Goal: Task Accomplishment & Management: Use online tool/utility

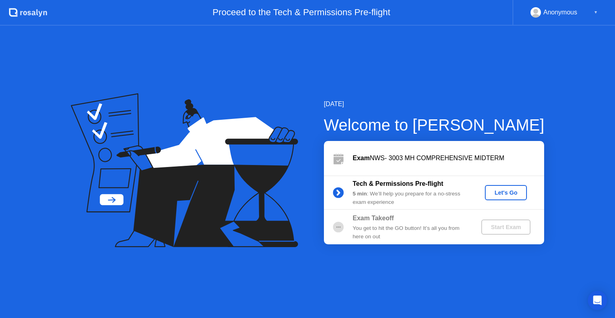
click at [501, 192] on div "Let's Go" at bounding box center [506, 192] width 36 height 6
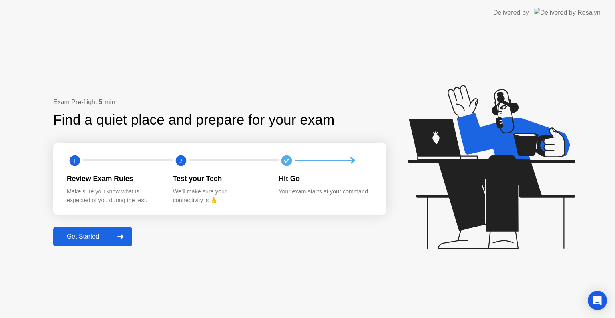
click at [84, 238] on div "Get Started" at bounding box center [83, 236] width 55 height 7
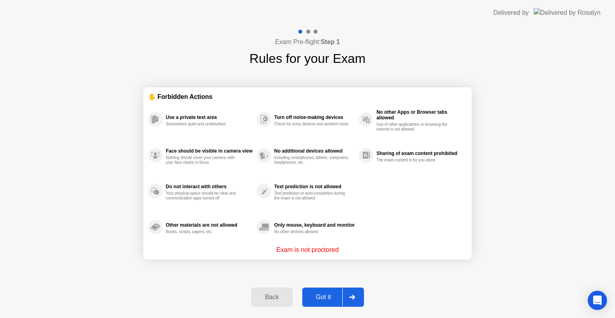
click at [330, 293] on div "Got it" at bounding box center [324, 296] width 38 height 7
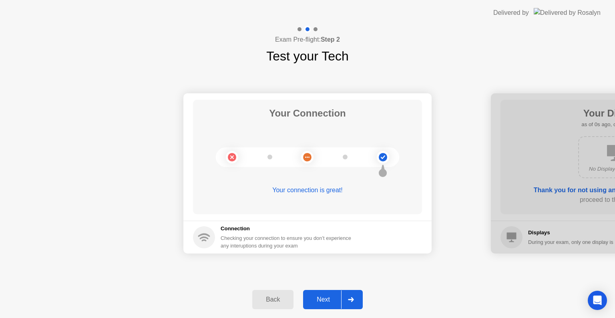
click at [336, 301] on div "Next" at bounding box center [323, 299] width 36 height 7
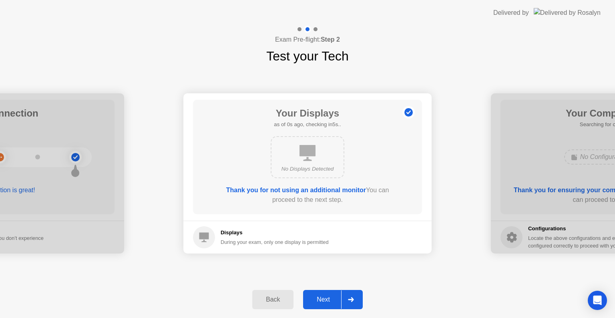
click at [321, 299] on div "Next" at bounding box center [323, 299] width 36 height 7
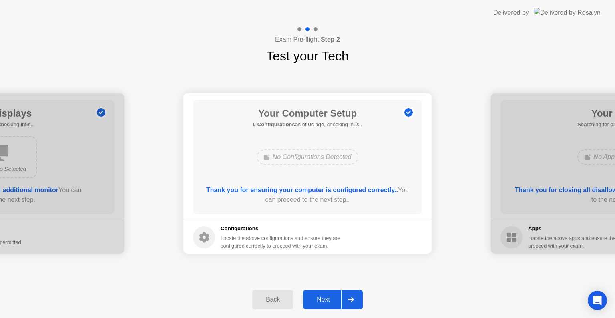
click at [321, 299] on div "Next" at bounding box center [323, 299] width 36 height 7
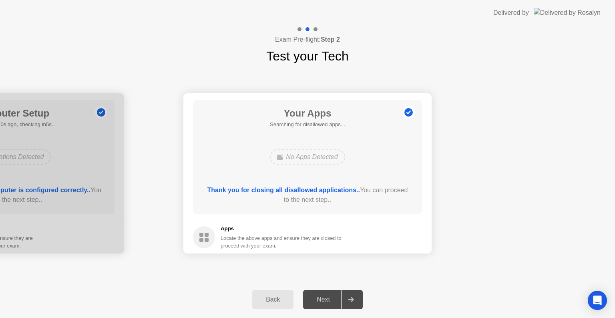
click at [332, 303] on div "Next" at bounding box center [323, 299] width 36 height 7
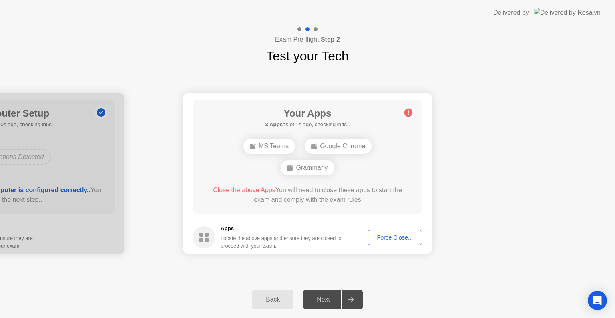
click at [392, 239] on div "Force Close..." at bounding box center [394, 237] width 49 height 6
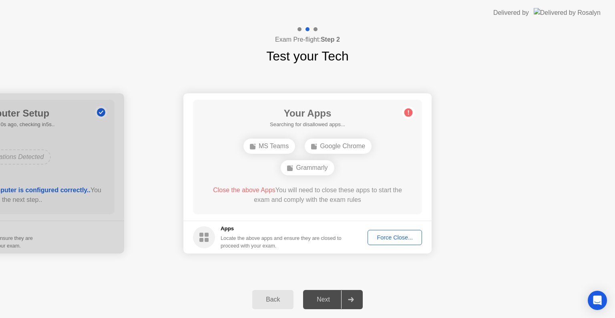
click at [385, 238] on div "Force Close..." at bounding box center [394, 237] width 49 height 6
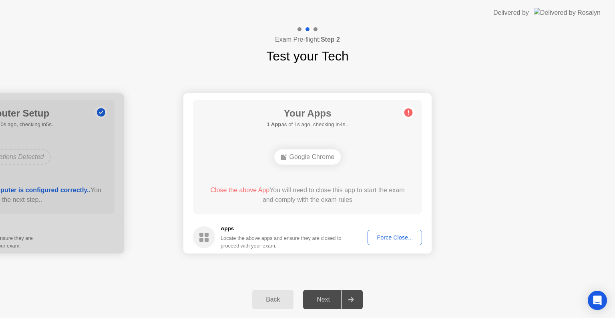
click at [389, 235] on div "Force Close..." at bounding box center [394, 237] width 49 height 6
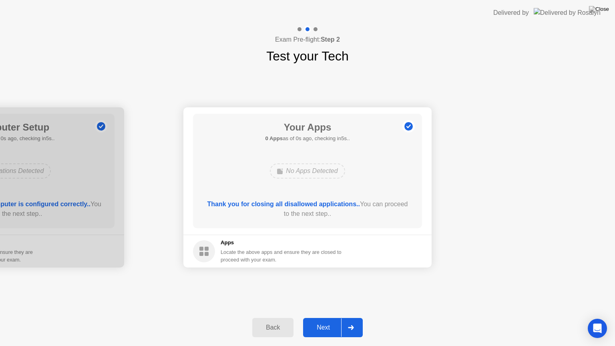
click at [331, 317] on div "Next" at bounding box center [323, 327] width 36 height 7
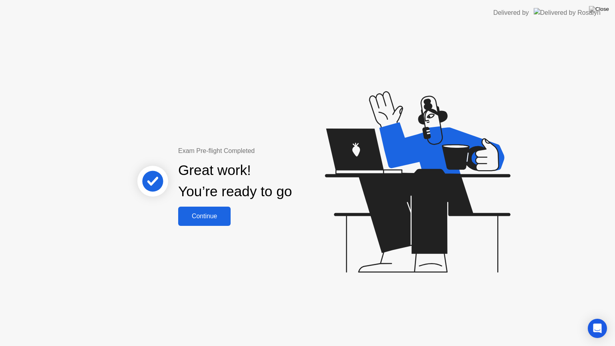
click at [213, 218] on div "Continue" at bounding box center [205, 216] width 48 height 7
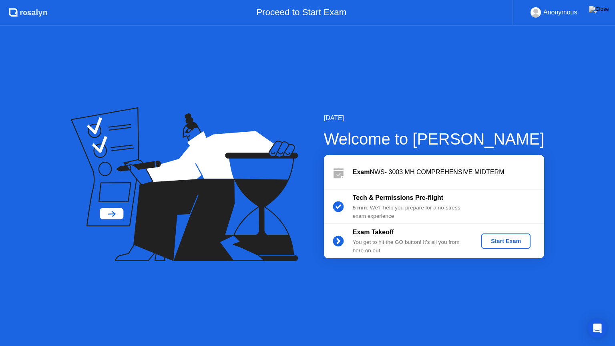
click at [504, 241] on div "Start Exam" at bounding box center [505, 241] width 43 height 6
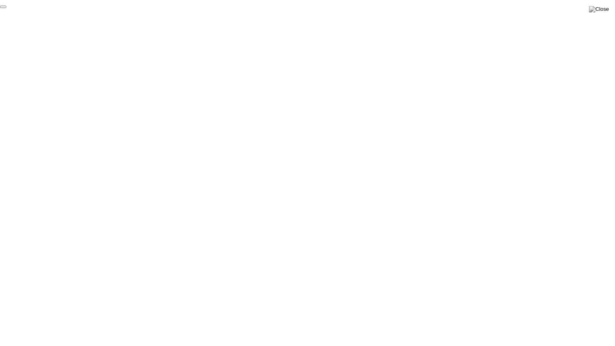
click div "End Proctoring Session"
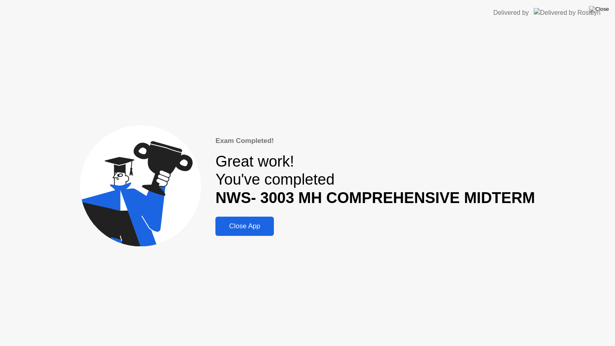
click at [242, 224] on div "Close App" at bounding box center [245, 226] width 54 height 8
